Goal: Task Accomplishment & Management: Use online tool/utility

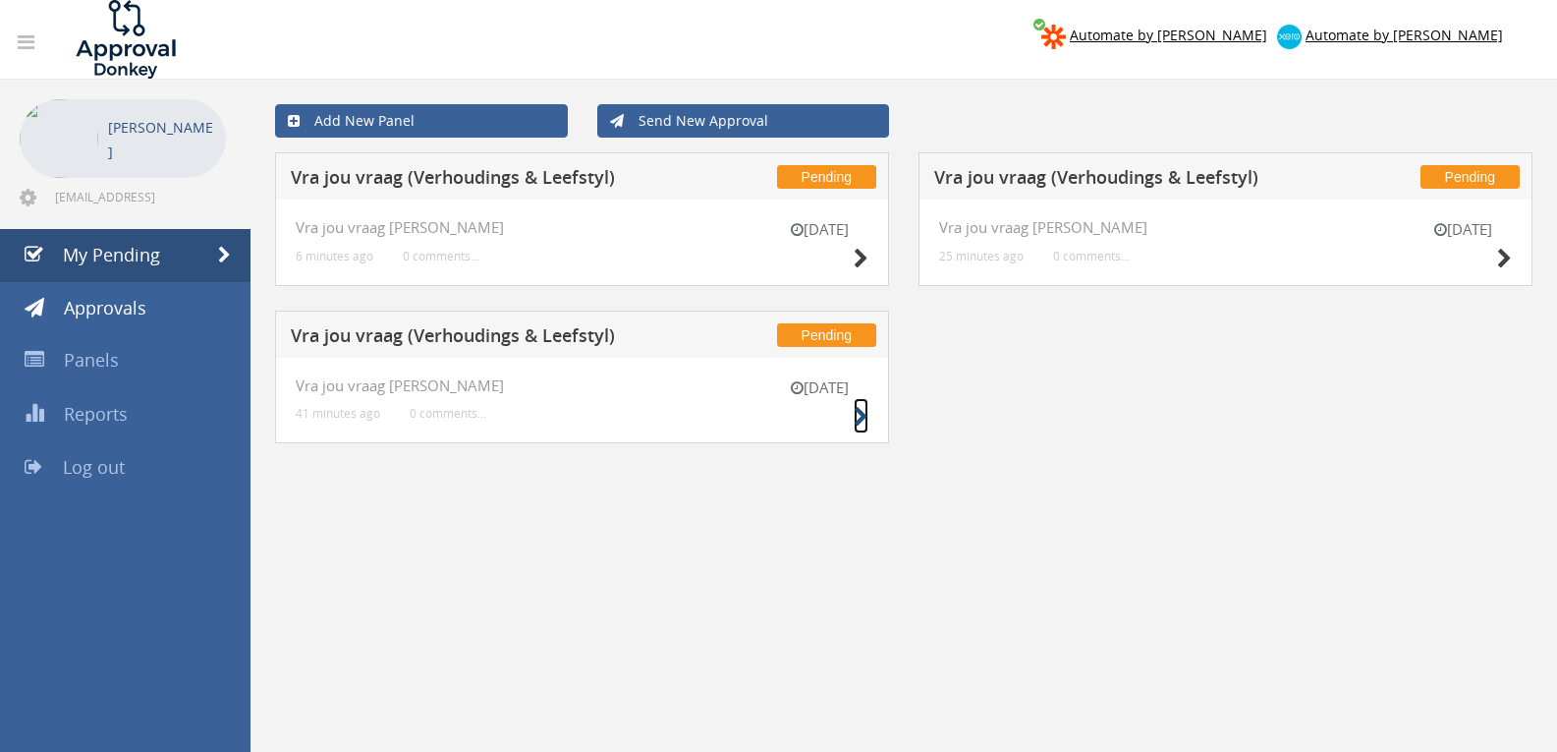
click at [864, 426] on icon at bounding box center [861, 417] width 15 height 21
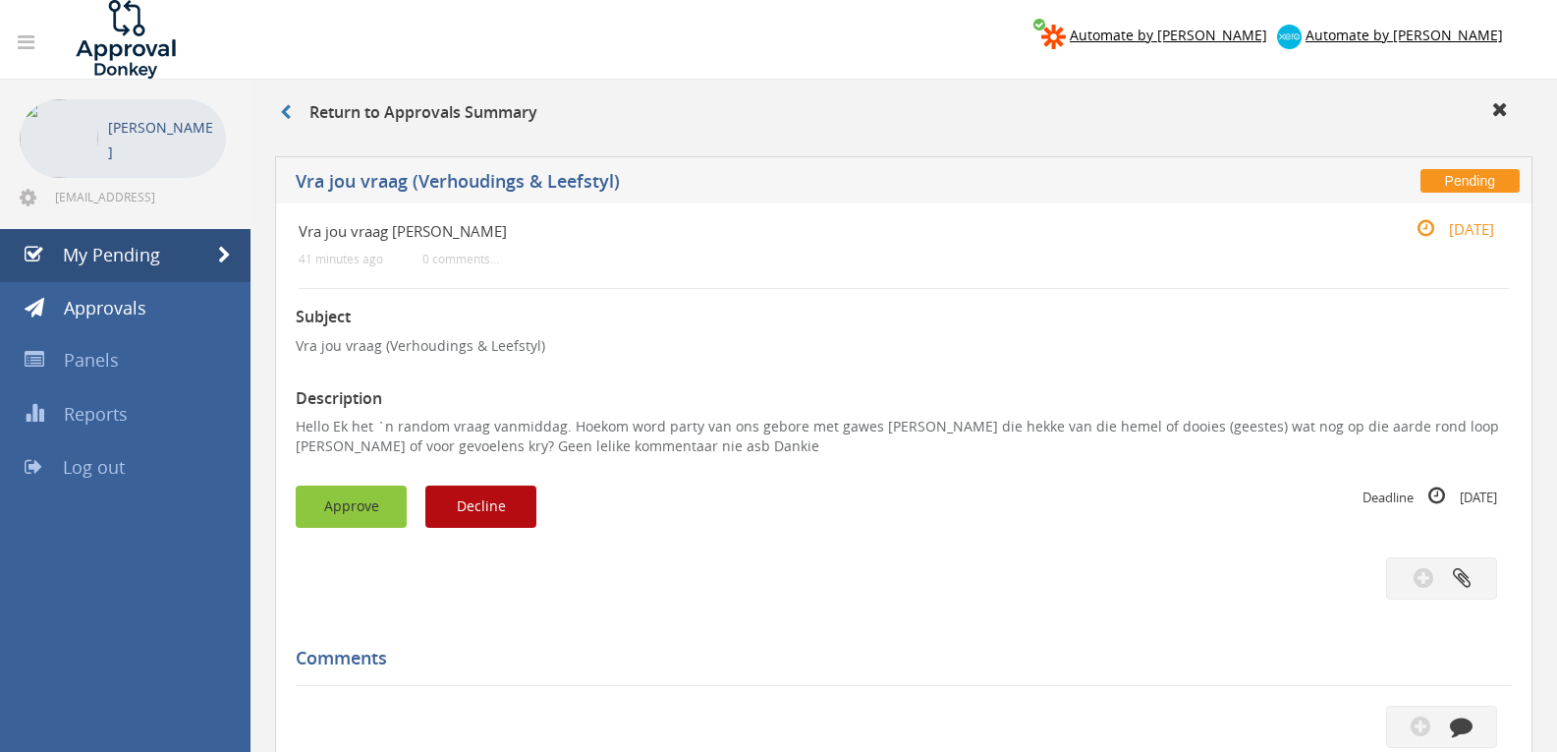
click at [387, 493] on button "Approve" at bounding box center [351, 506] width 111 height 42
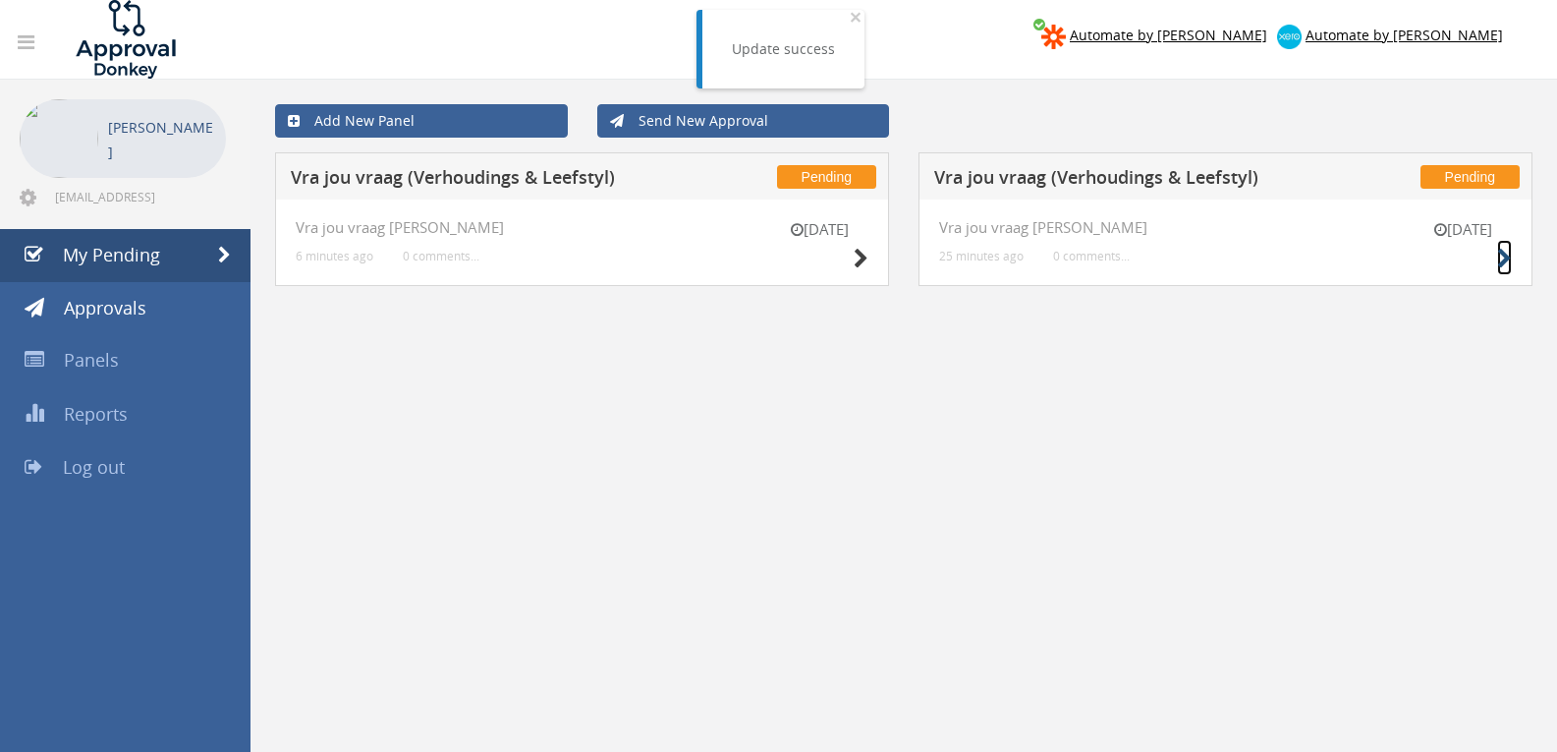
click at [1510, 252] on icon at bounding box center [1505, 259] width 15 height 21
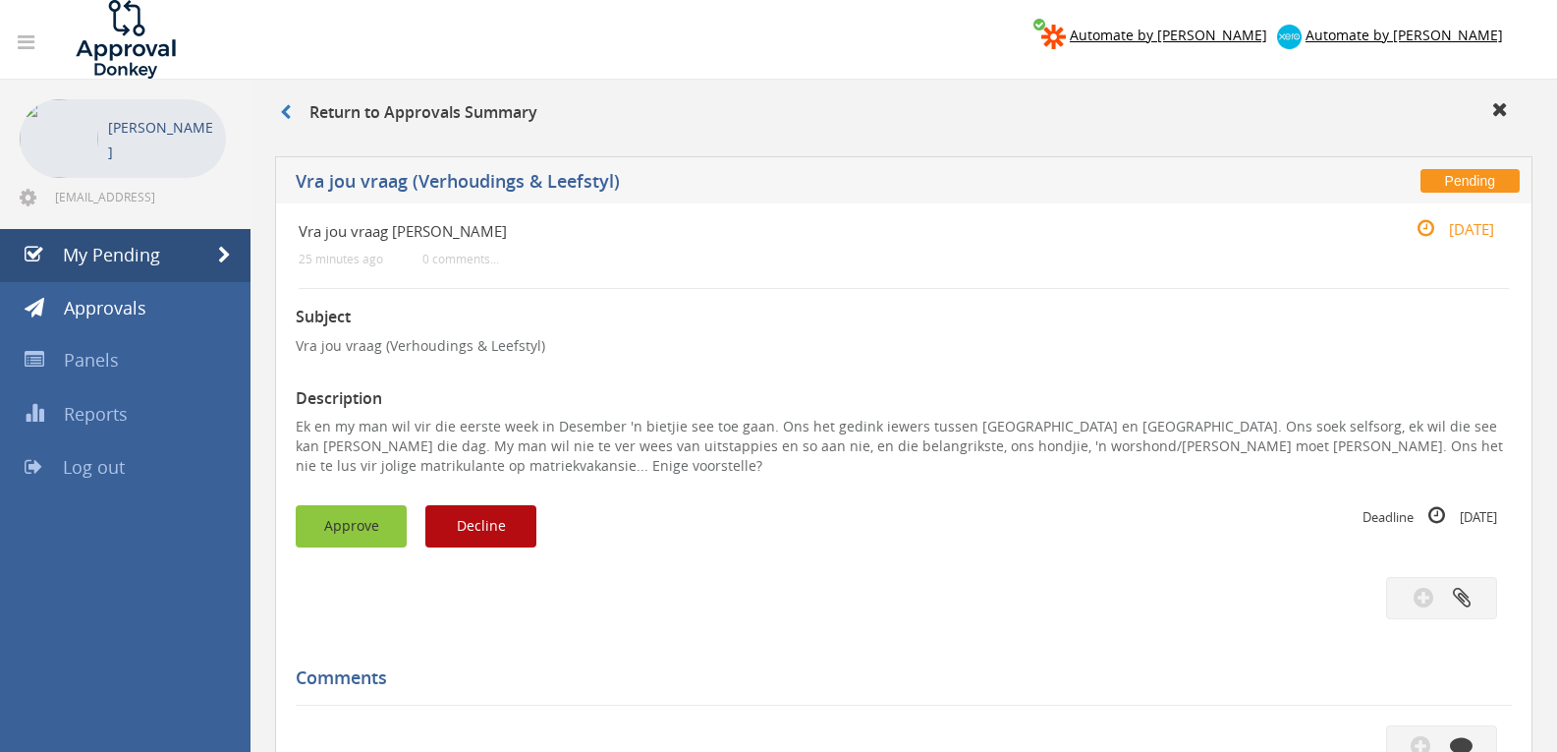
click at [311, 537] on button "Approve" at bounding box center [351, 526] width 111 height 42
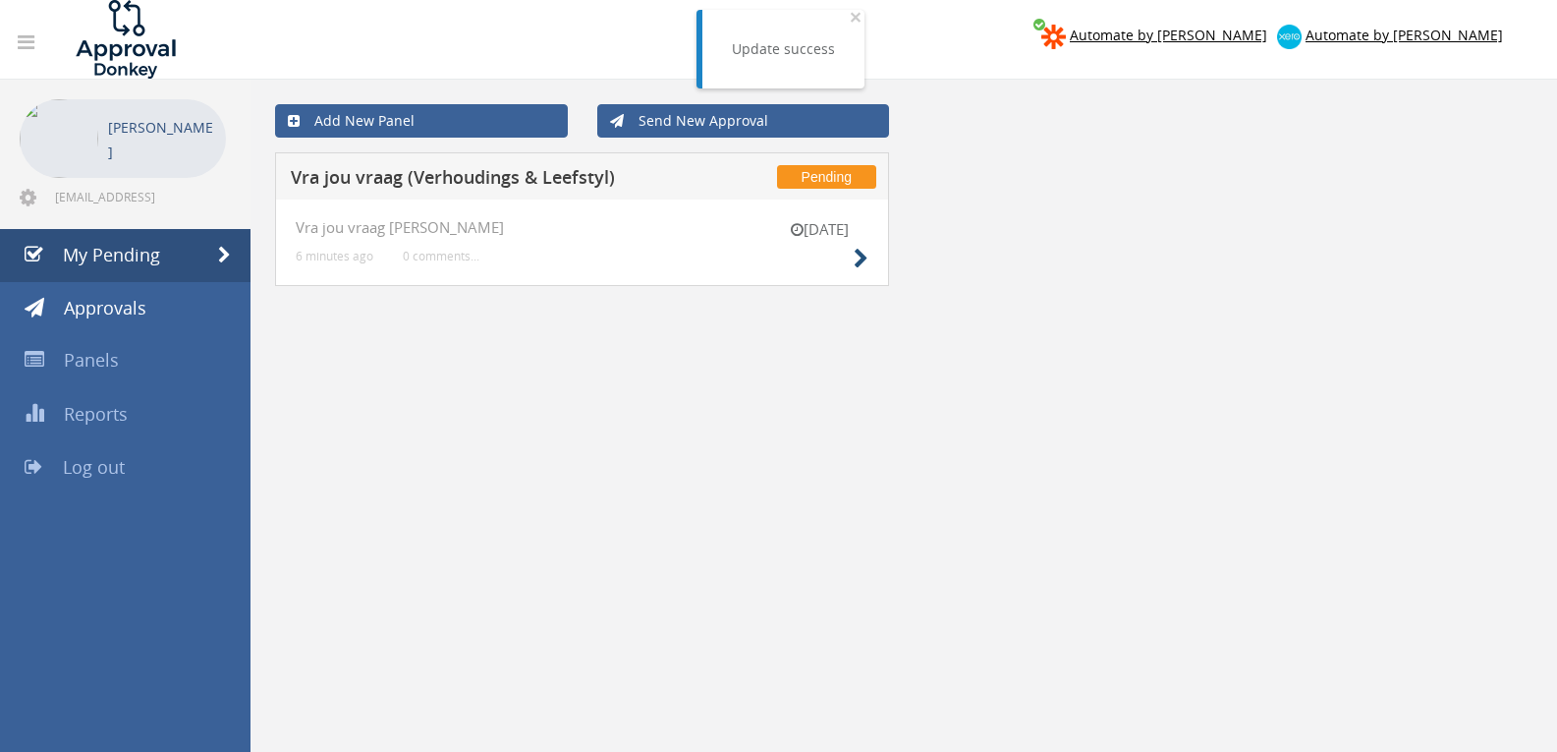
click at [870, 256] on div "[DATE] Vra jou vraag [PERSON_NAME] 6 minutes ago 0 comments..." at bounding box center [582, 242] width 614 height 86
click at [861, 253] on icon at bounding box center [861, 259] width 15 height 21
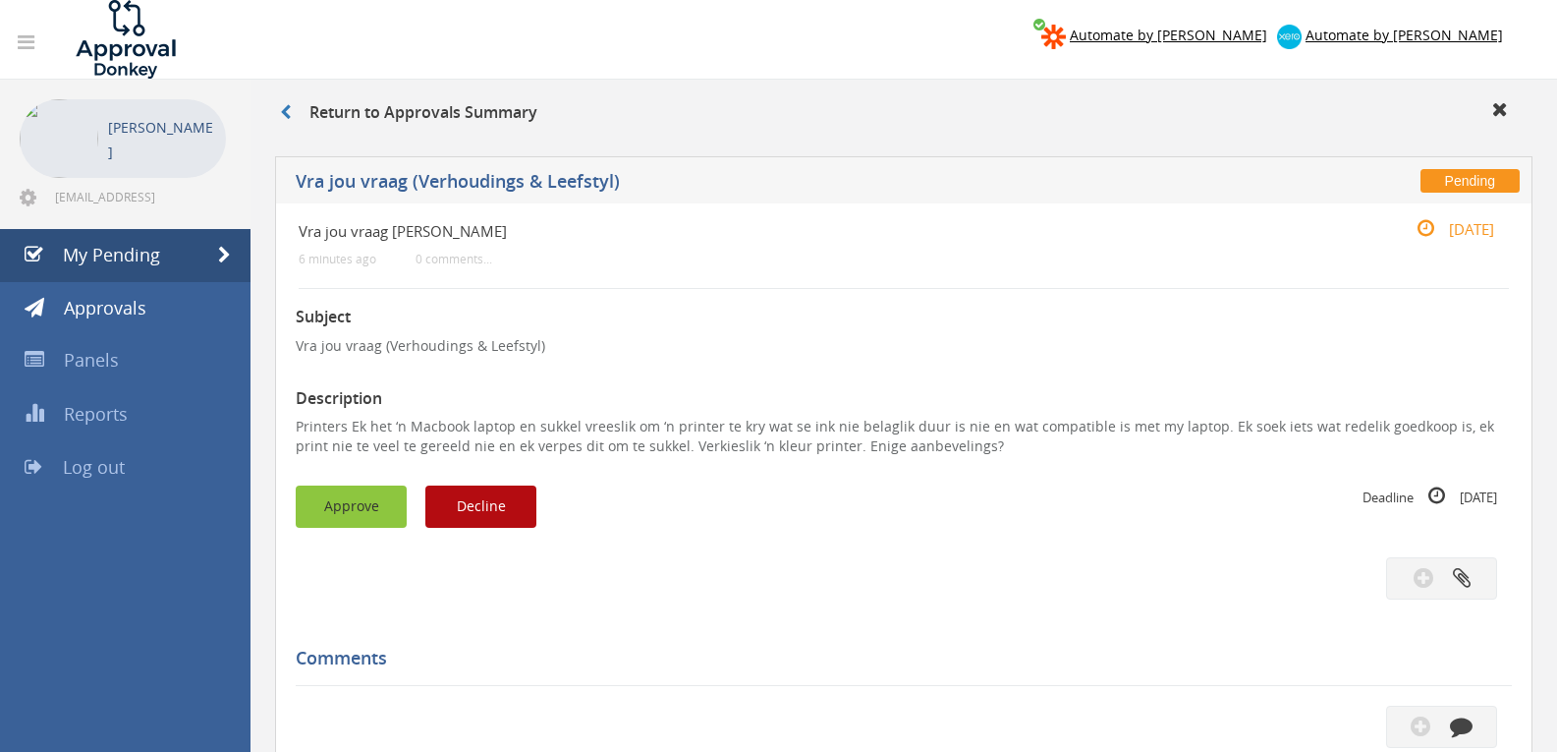
click at [367, 505] on button "Approve" at bounding box center [351, 506] width 111 height 42
